Goal: Information Seeking & Learning: Learn about a topic

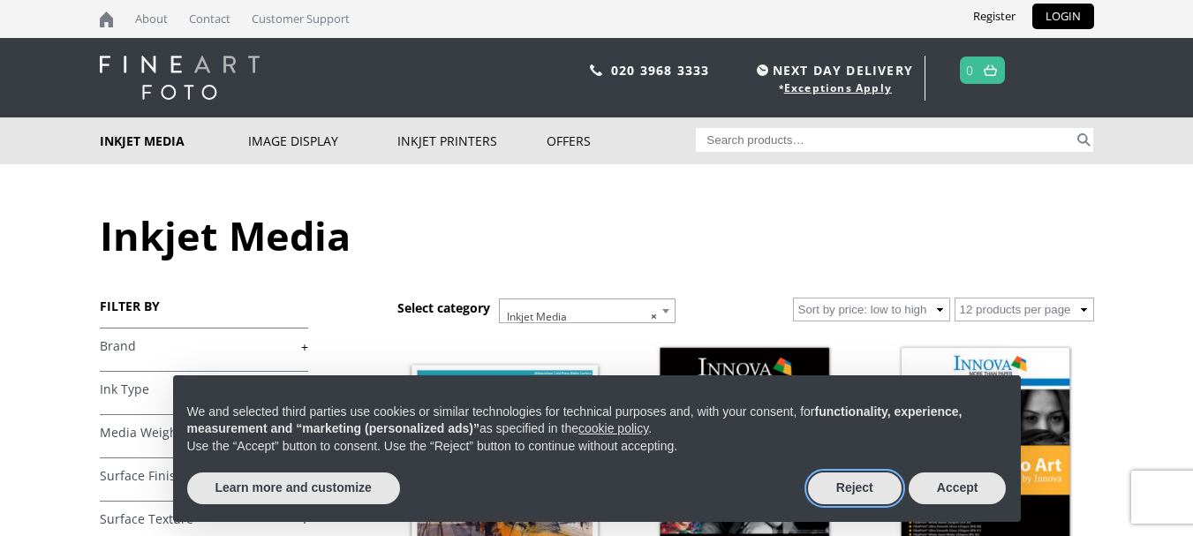
click at [876, 488] on button "Reject" at bounding box center [855, 488] width 94 height 32
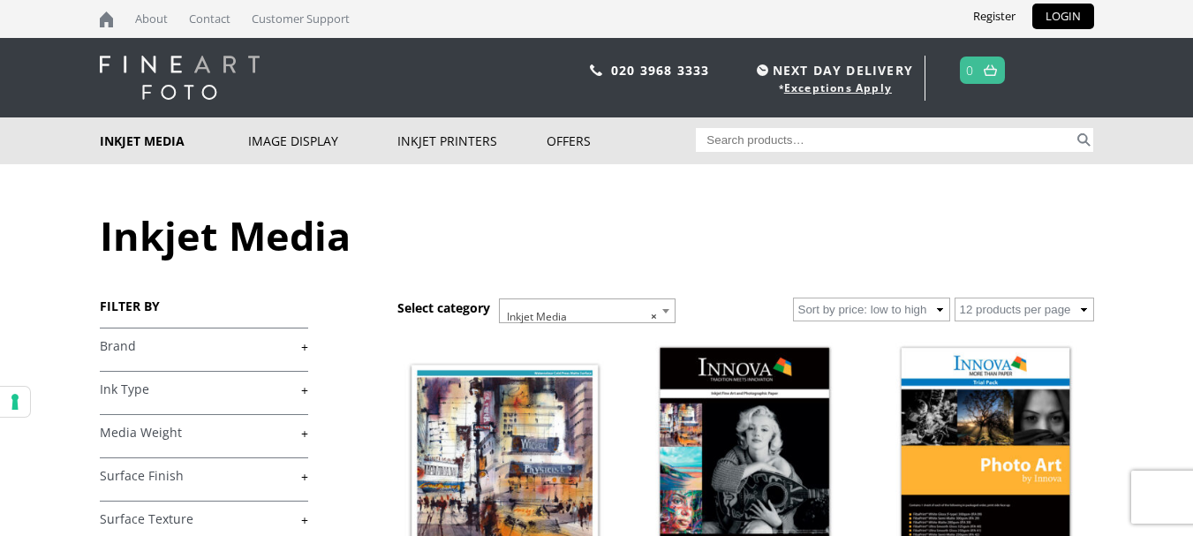
click at [306, 345] on link "+" at bounding box center [204, 346] width 208 height 17
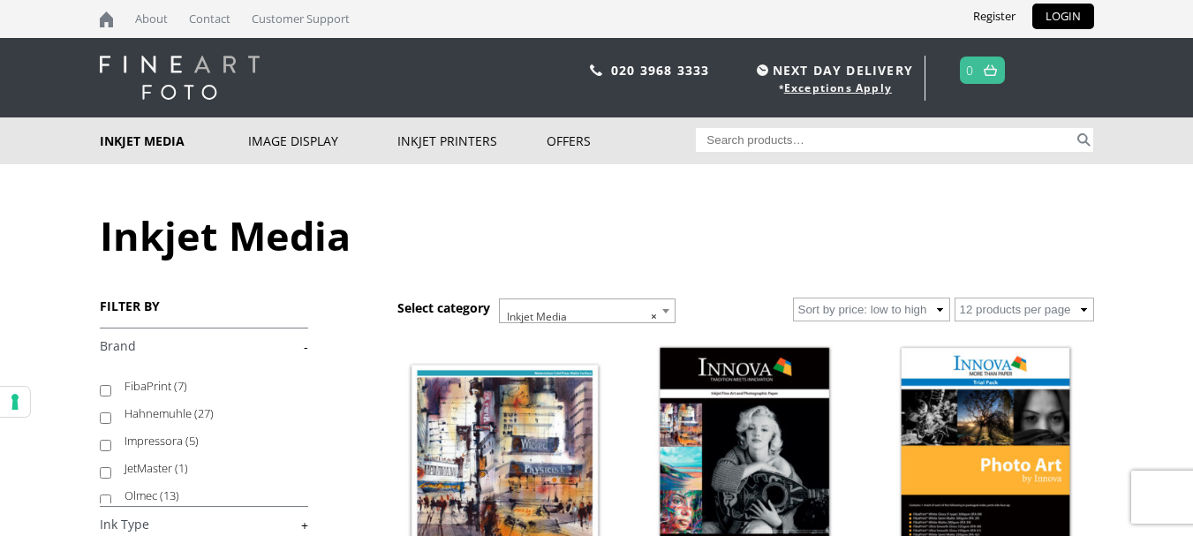
scroll to position [81, 0]
click at [201, 415] on span "(27)" at bounding box center [203, 412] width 19 height 16
click at [111, 415] on input "Hahnemuhle (27)" at bounding box center [105, 417] width 11 height 11
checkbox input "true"
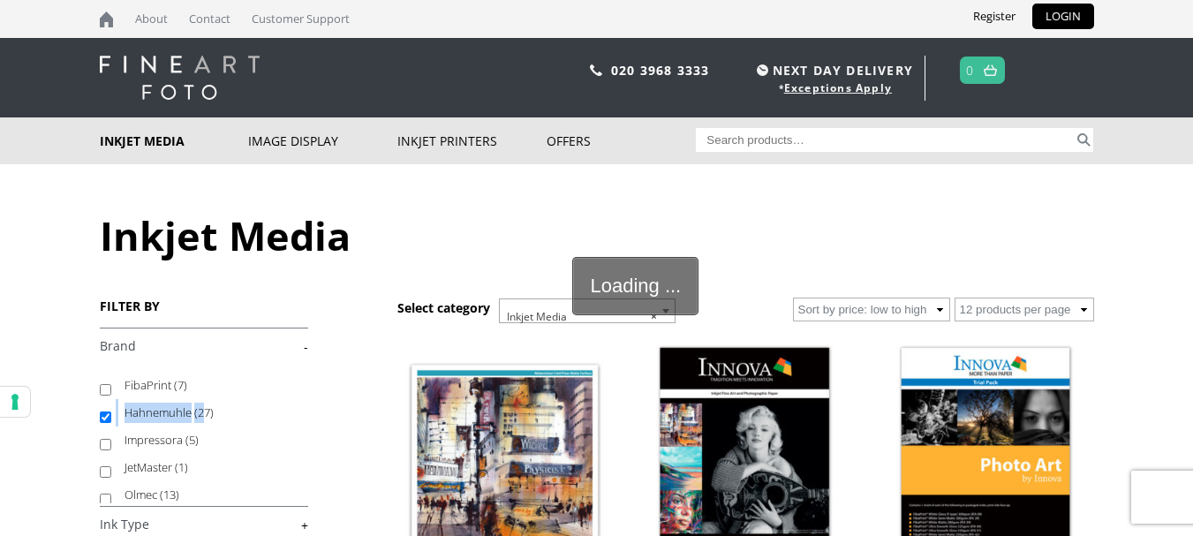
scroll to position [38, 0]
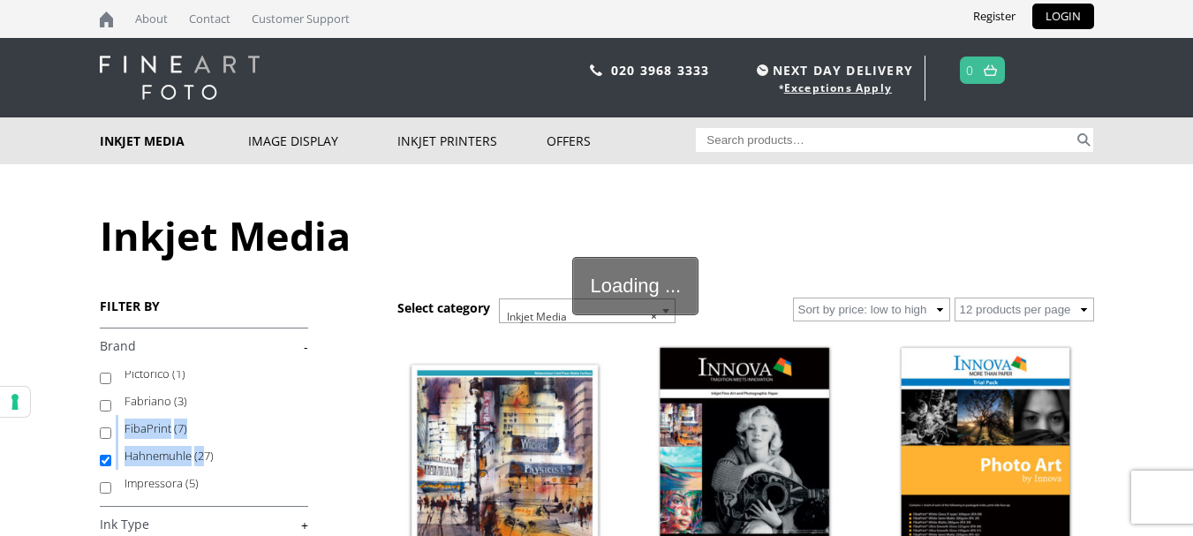
drag, startPoint x: 201, startPoint y: 415, endPoint x: 344, endPoint y: 384, distance: 146.4
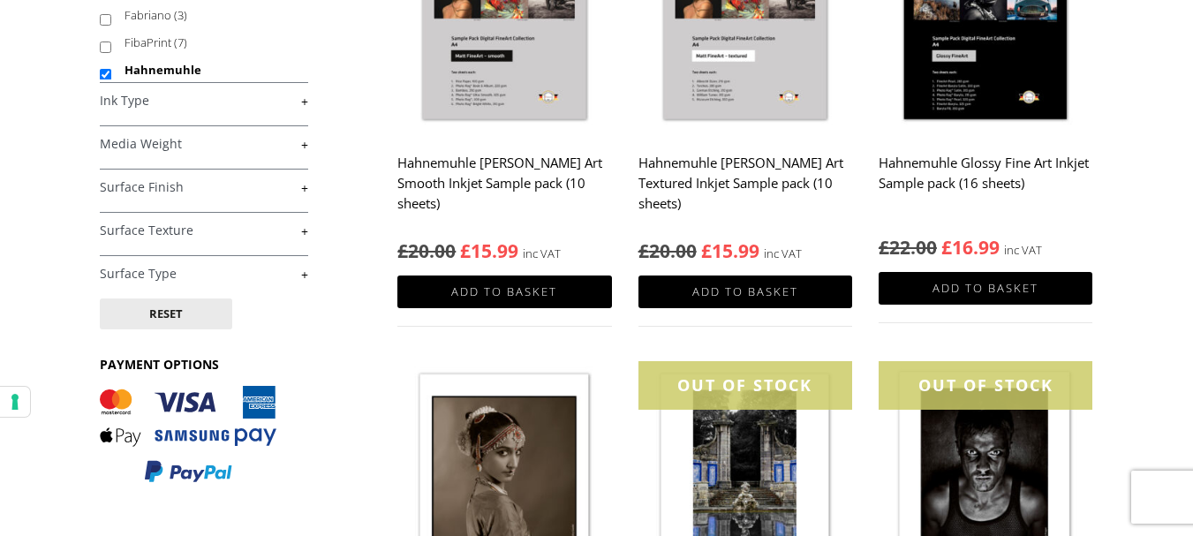
scroll to position [413, 0]
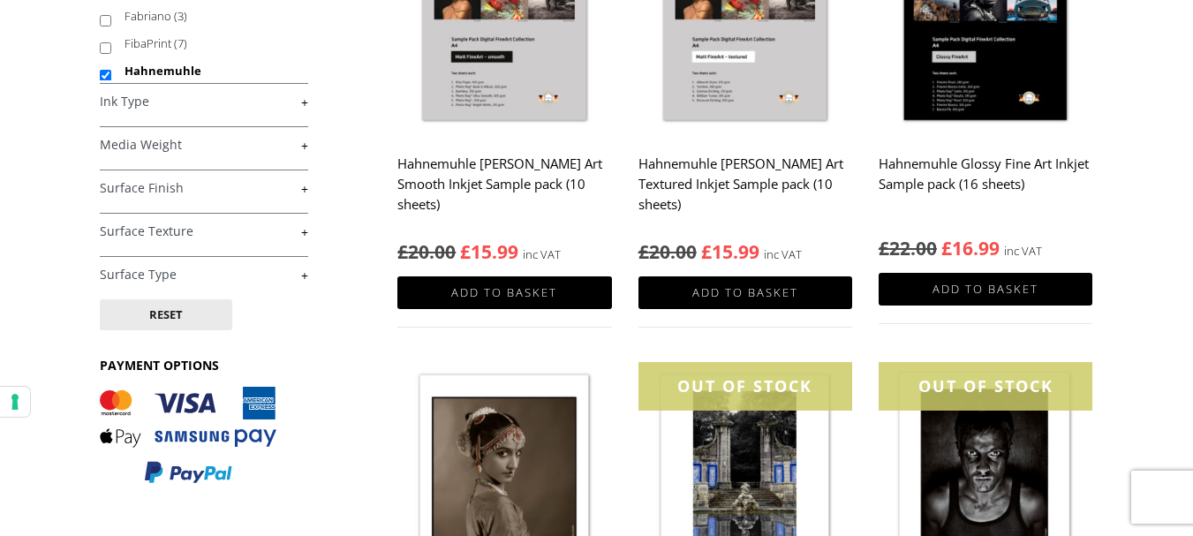
click at [304, 276] on link "+" at bounding box center [204, 275] width 208 height 17
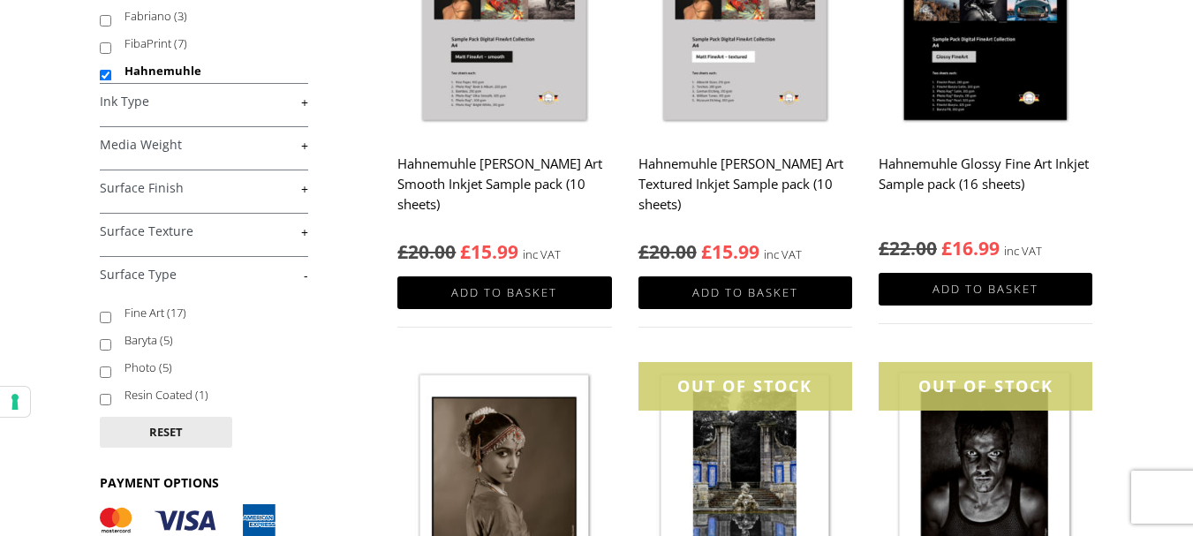
click at [306, 275] on link "-" at bounding box center [204, 275] width 208 height 17
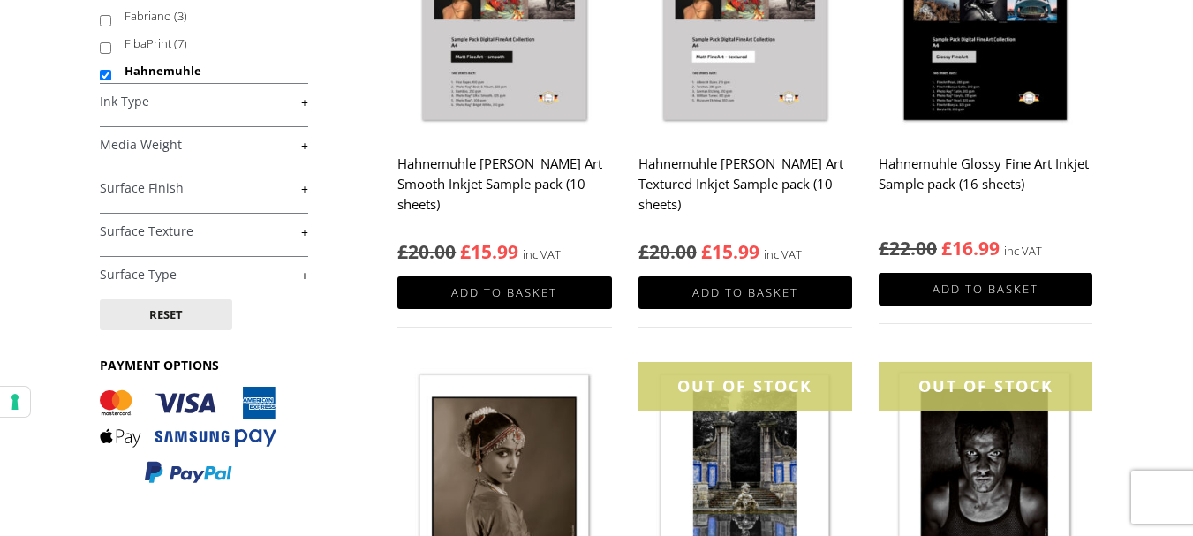
click at [342, 81] on div "FILTER BY Reset £ 0.00 - £ 25.00 (3) £ 25.00 - £ 74.99 (19) £" at bounding box center [249, 166] width 298 height 672
click at [338, 97] on div "FILTER BY Reset £ 0.00 - £ 25.00 (3) £ 25.00 - £ 74.99 (19) £" at bounding box center [249, 166] width 298 height 672
click at [304, 190] on link "+" at bounding box center [204, 188] width 208 height 17
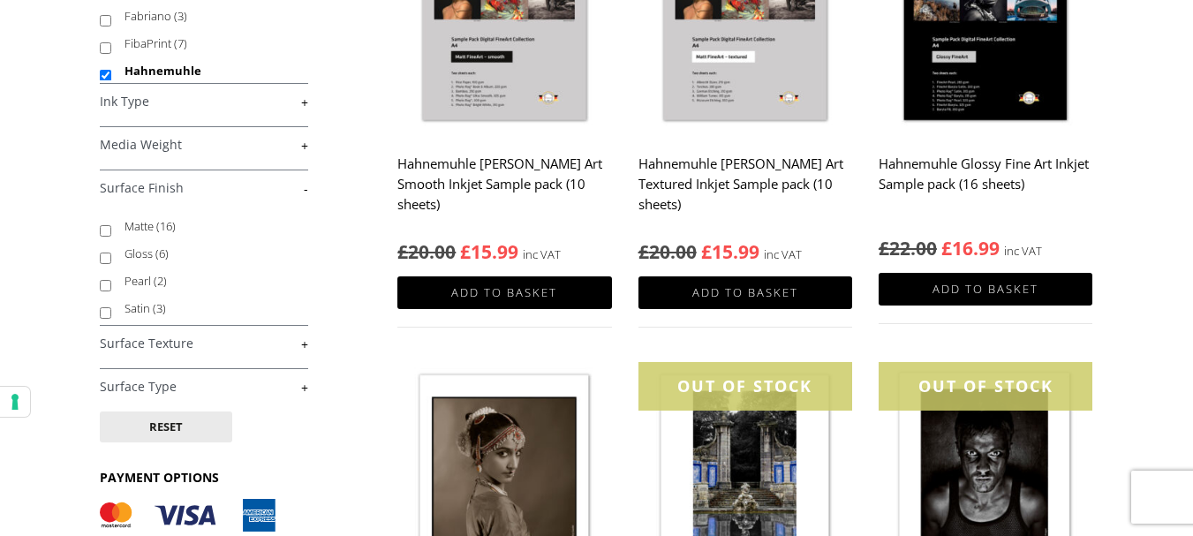
click at [304, 145] on link "+" at bounding box center [204, 145] width 208 height 17
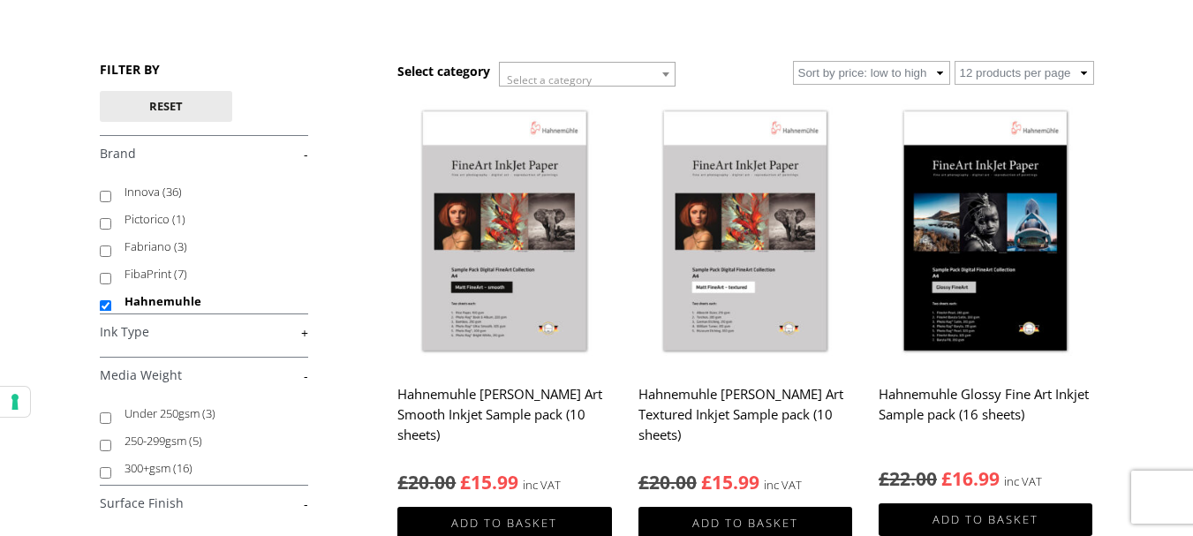
scroll to position [0, 0]
